Goal: Task Accomplishment & Management: Manage account settings

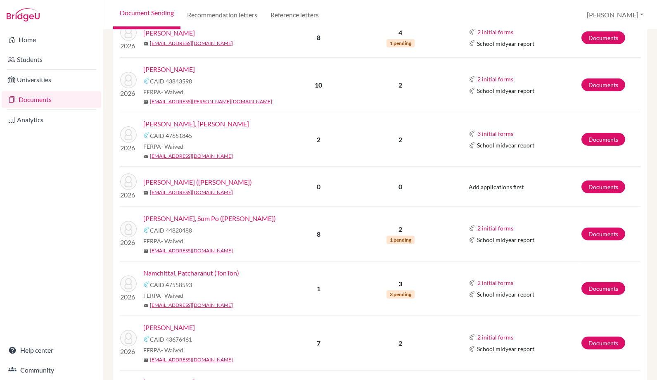
scroll to position [788, 0]
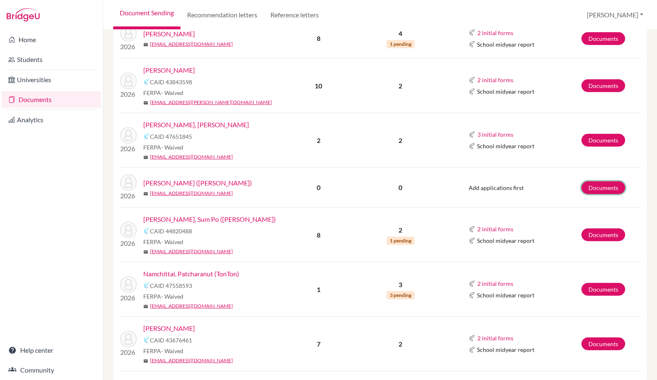
click at [595, 186] on link "Documents" at bounding box center [603, 187] width 44 height 13
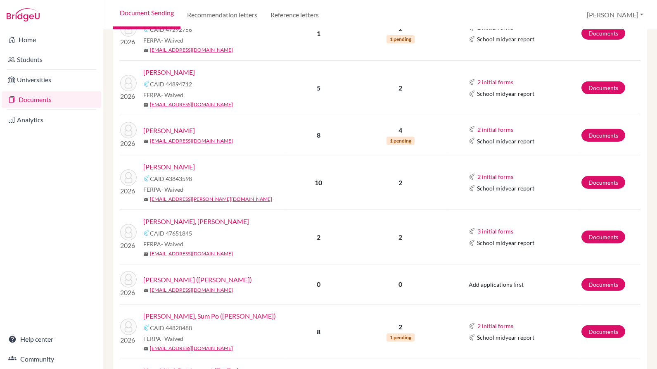
scroll to position [713, 0]
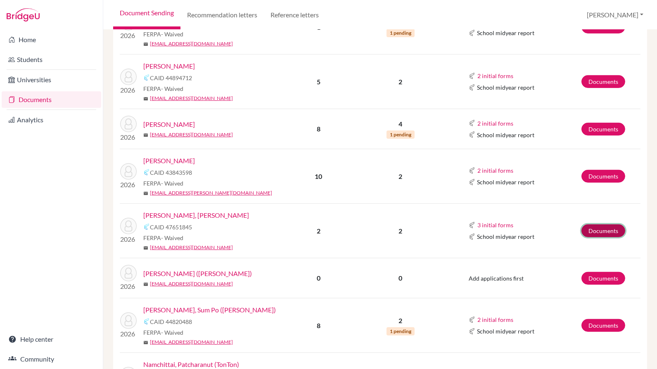
click at [604, 224] on link "Documents" at bounding box center [603, 230] width 44 height 13
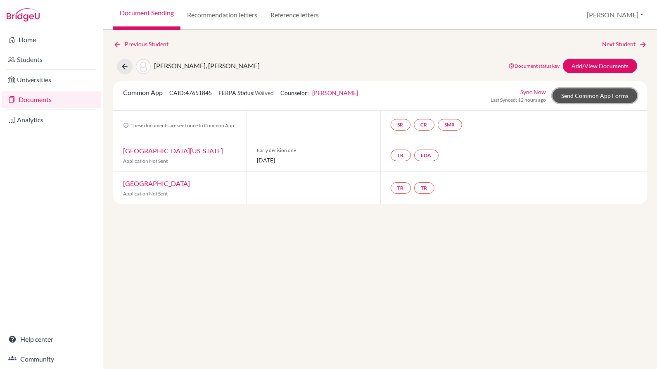
click at [620, 94] on link "Send Common App Forms" at bounding box center [594, 95] width 85 height 14
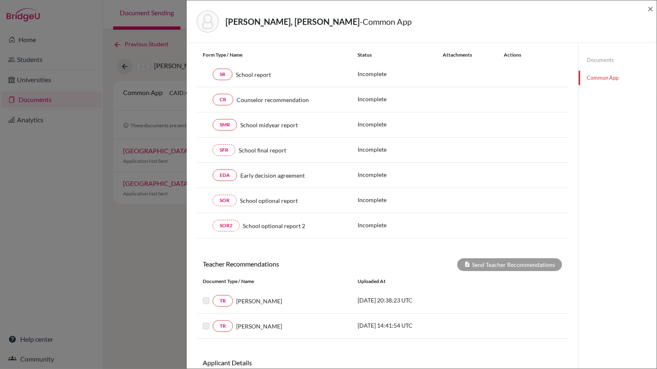
scroll to position [145, 0]
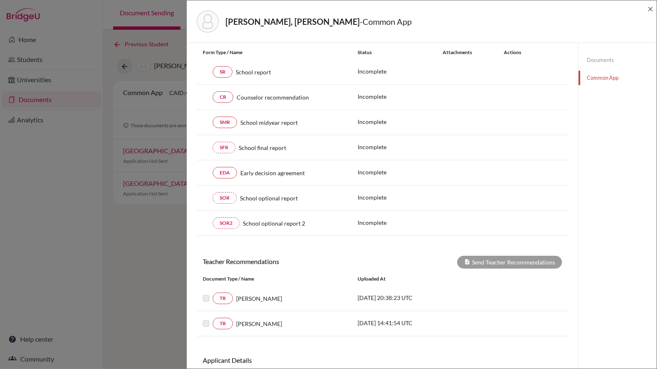
click at [598, 59] on link "Documents" at bounding box center [617, 60] width 78 height 14
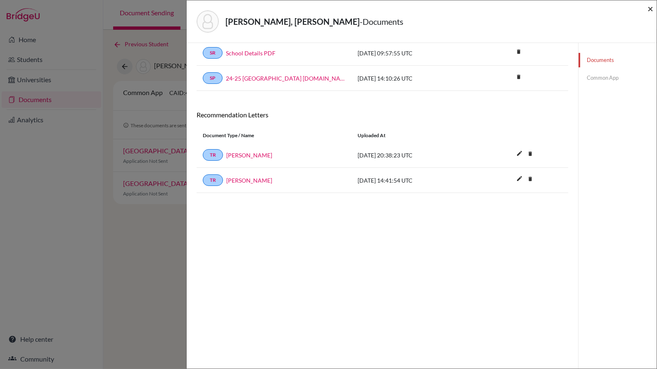
click at [648, 11] on span "×" at bounding box center [650, 8] width 6 height 12
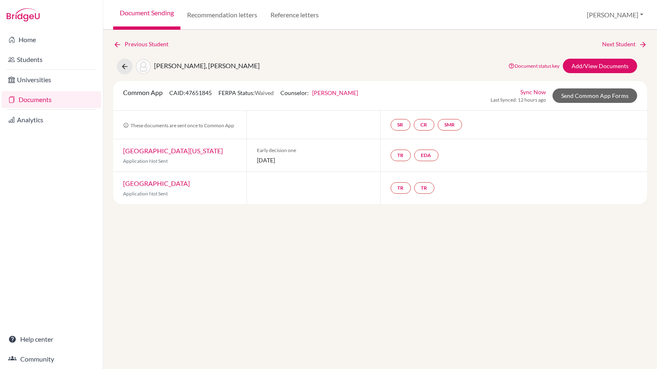
click at [162, 13] on link "Document Sending" at bounding box center [146, 15] width 67 height 30
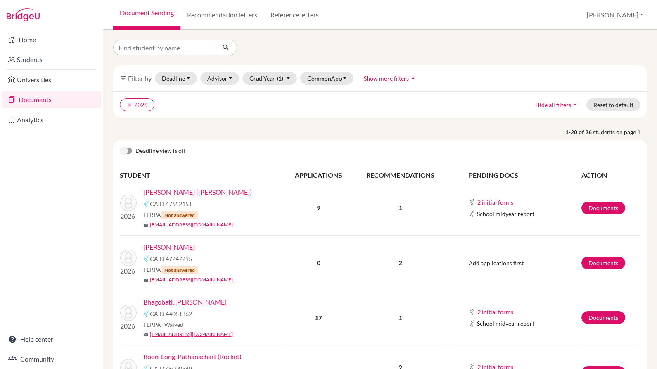
click at [230, 140] on div "Deadline view is off" at bounding box center [380, 152] width 534 height 24
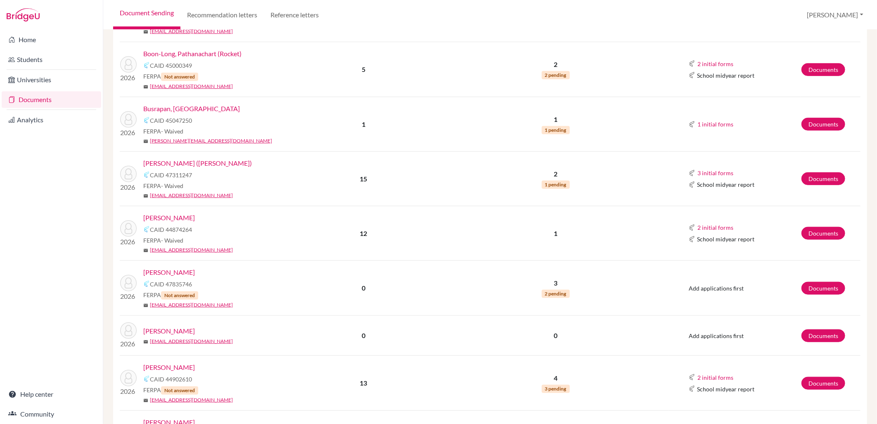
scroll to position [303, 0]
